Goal: Task Accomplishment & Management: Use online tool/utility

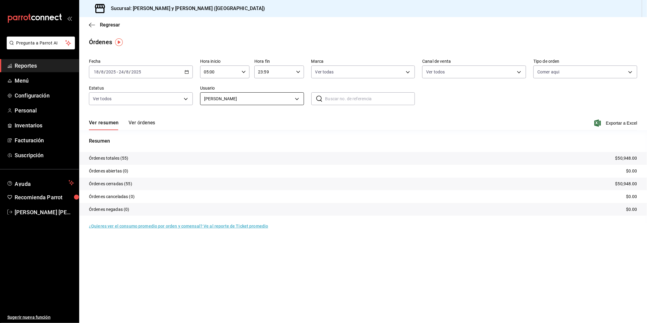
click at [298, 100] on body "Pregunta a Parrot AI Reportes Menú Configuración Personal Inventarios Facturaci…" at bounding box center [323, 161] width 647 height 323
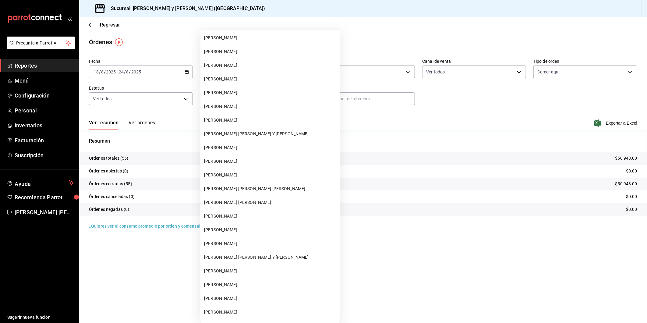
scroll to position [2740, 0]
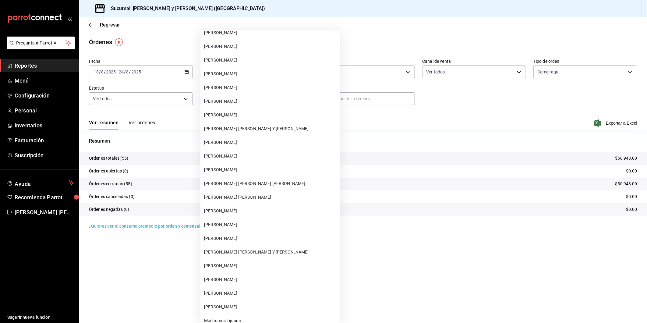
click at [247, 125] on span "[PERSON_NAME] [PERSON_NAME] Y [PERSON_NAME]" at bounding box center [270, 128] width 133 height 6
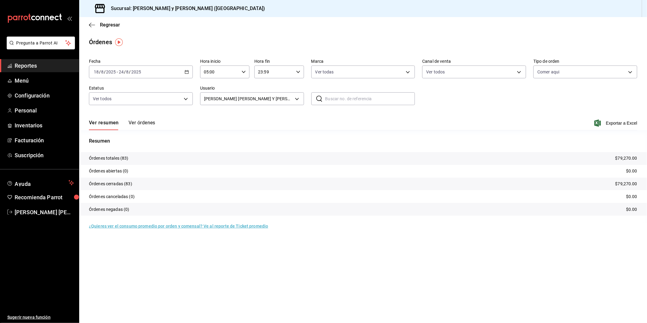
click at [471, 88] on div "Fecha [DATE] [DATE] - [DATE] [DATE] Hora inicio 05:00 Hora inicio Hora fin 23:5…" at bounding box center [363, 84] width 548 height 56
click at [409, 72] on body "Pregunta a Parrot AI Reportes Menú Configuración Personal Inventarios Facturaci…" at bounding box center [323, 161] width 647 height 323
click at [518, 72] on div at bounding box center [323, 161] width 647 height 323
click at [519, 73] on body "Pregunta a Parrot AI Reportes Menú Configuración Personal Inventarios Facturaci…" at bounding box center [323, 161] width 647 height 323
click at [610, 90] on div at bounding box center [323, 161] width 647 height 323
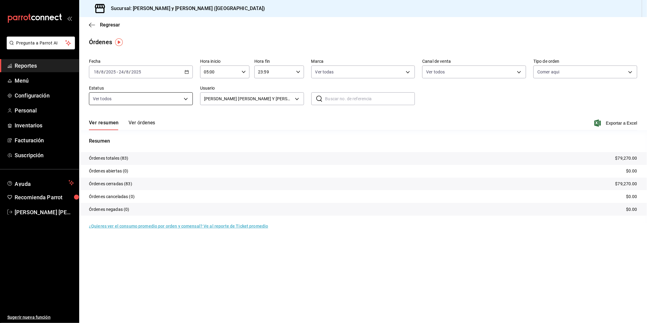
click at [183, 98] on body "Pregunta a Parrot AI Reportes Menú Configuración Personal Inventarios Facturaci…" at bounding box center [323, 161] width 647 height 323
click at [269, 124] on div at bounding box center [323, 161] width 647 height 323
click at [603, 123] on span "Exportar a Excel" at bounding box center [616, 122] width 42 height 7
click at [296, 98] on body "Pregunta a Parrot AI Reportes Menú Configuración Personal Inventarios Facturaci…" at bounding box center [323, 161] width 647 height 323
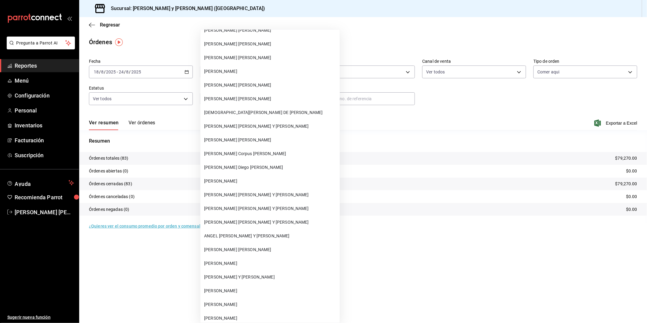
scroll to position [23559, 0]
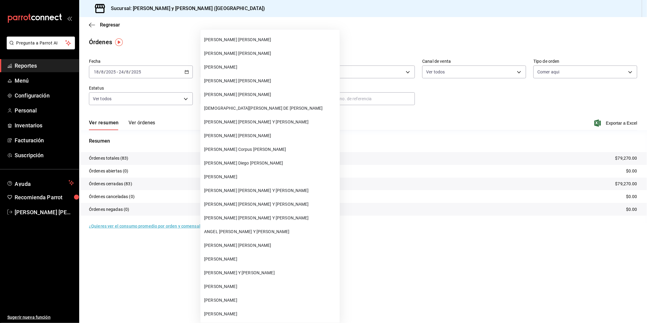
click at [240, 269] on span "[PERSON_NAME] Y [PERSON_NAME]" at bounding box center [270, 272] width 133 height 6
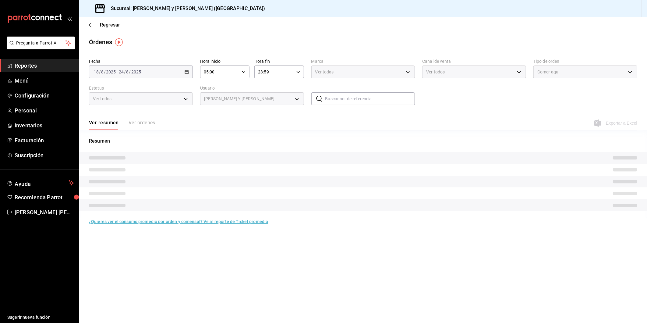
type input "3657d38b-5587-4e5f-b5d0-6a86502d2560"
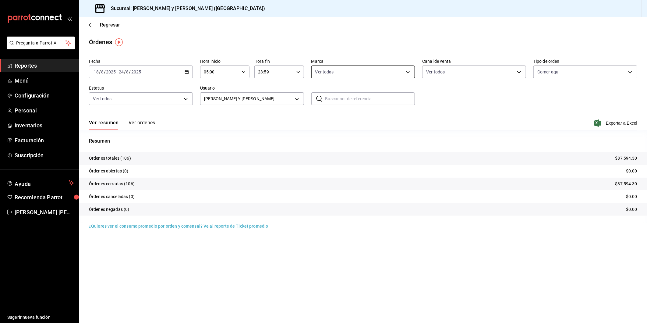
click at [410, 75] on body "Pregunta a Parrot AI Reportes Menú Configuración Personal Inventarios Facturaci…" at bounding box center [323, 161] width 647 height 323
click at [519, 72] on div at bounding box center [323, 161] width 647 height 323
click at [521, 74] on body "Pregunta a Parrot AI Reportes Menú Configuración Personal Inventarios Facturaci…" at bounding box center [323, 161] width 647 height 323
click at [562, 93] on div at bounding box center [323, 161] width 647 height 323
click at [297, 72] on icon "button" at bounding box center [298, 72] width 4 height 4
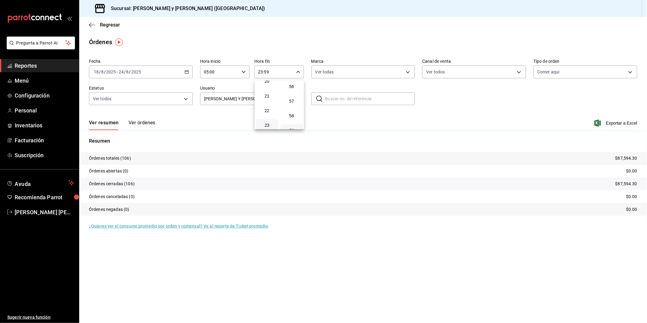
scroll to position [819, 0]
click at [461, 111] on div at bounding box center [323, 161] width 647 height 323
click at [616, 122] on span "Exportar a Excel" at bounding box center [616, 122] width 42 height 7
drag, startPoint x: 449, startPoint y: 30, endPoint x: 446, endPoint y: 29, distance: 3.2
click at [449, 30] on div "Regresar" at bounding box center [363, 25] width 568 height 16
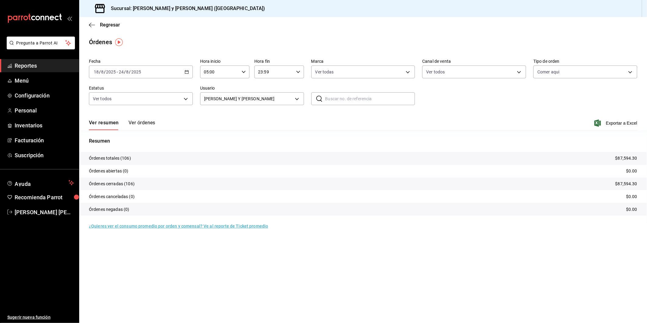
click at [203, 41] on div "Órdenes" at bounding box center [363, 41] width 568 height 9
